Goal: Task Accomplishment & Management: Manage account settings

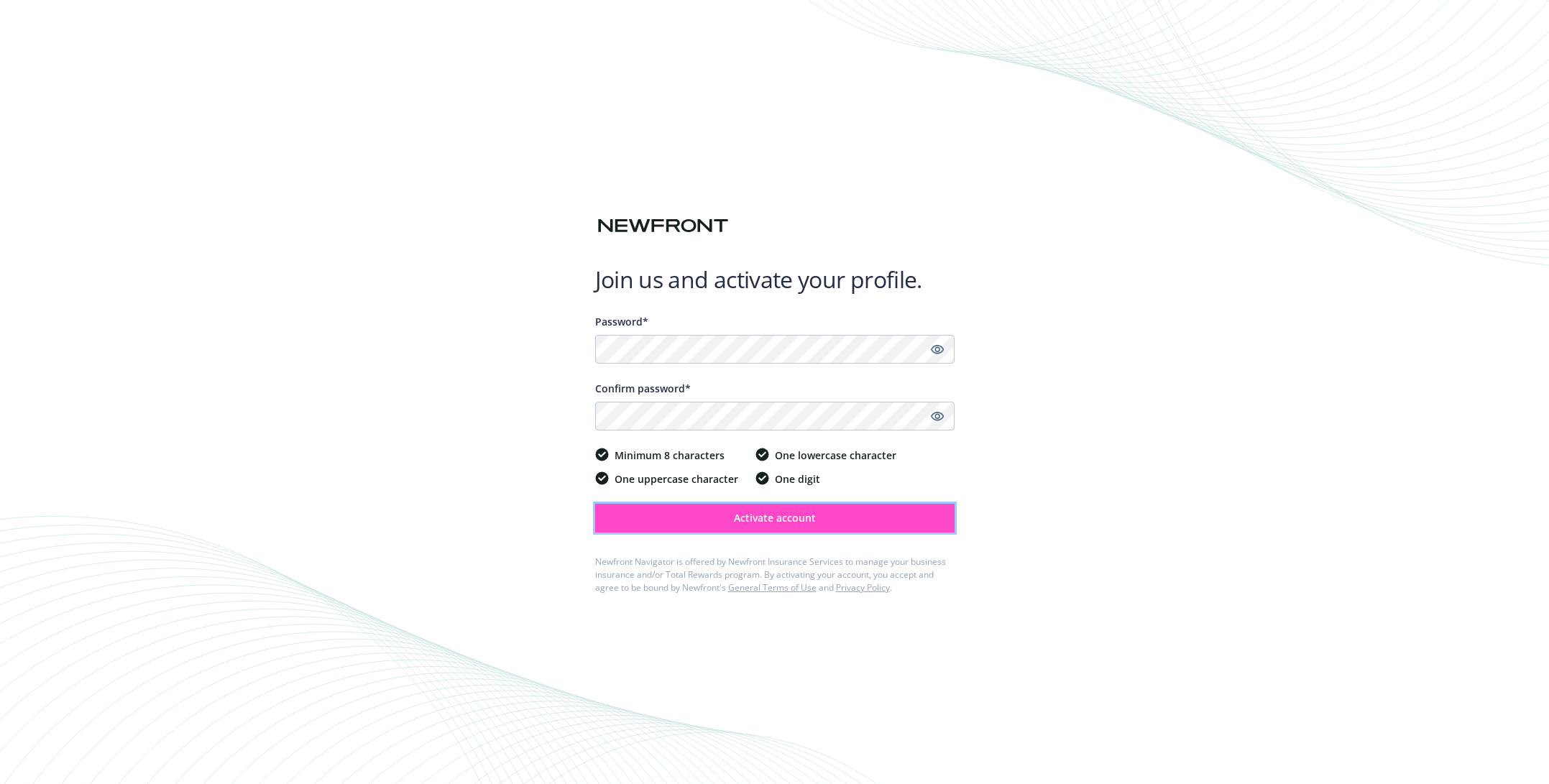
click at [775, 518] on span "Activate account" at bounding box center [774, 517] width 82 height 14
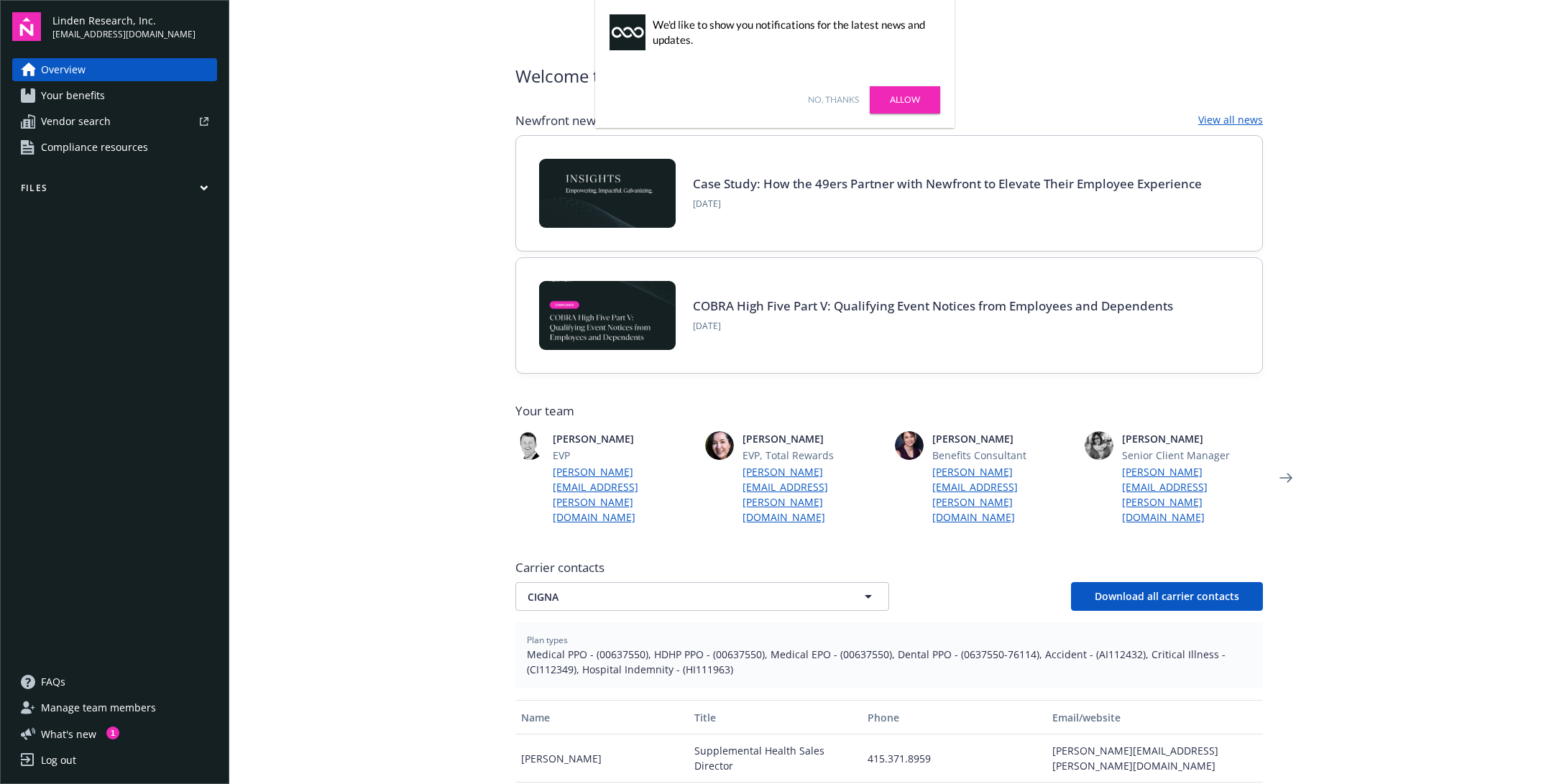
click at [900, 100] on link "Allow" at bounding box center [904, 100] width 70 height 27
